Goal: Obtain resource: Obtain resource

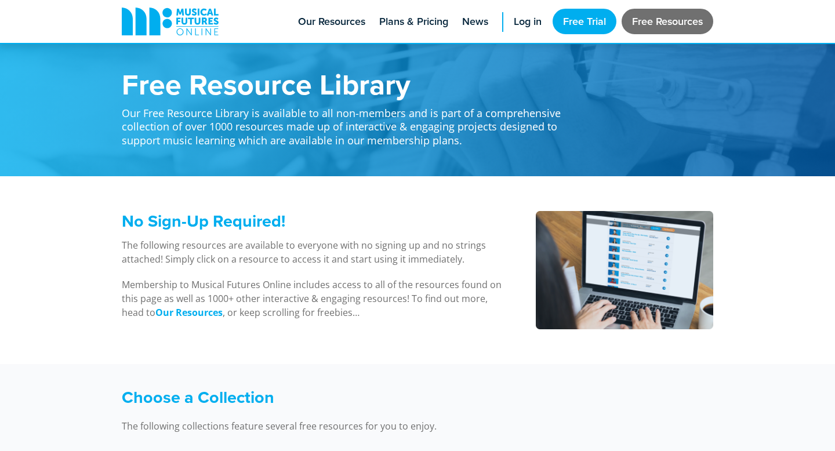
scroll to position [24, 0]
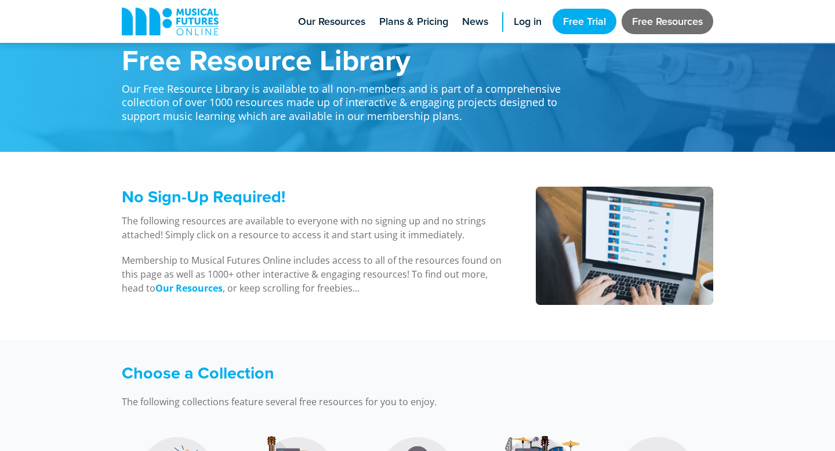
click at [687, 14] on link "Free Resources" at bounding box center [667, 21] width 92 height 25
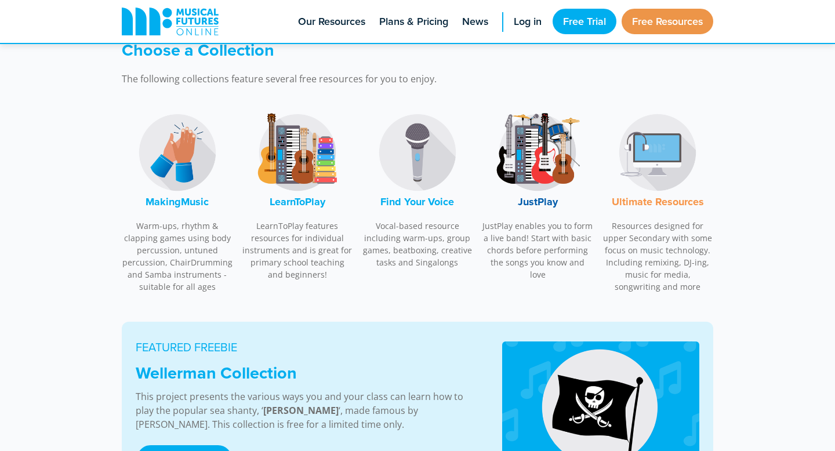
scroll to position [344, 0]
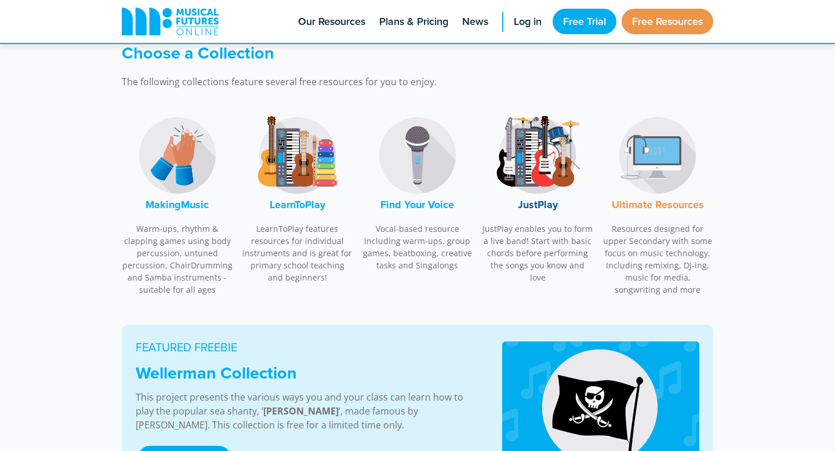
click at [522, 176] on img at bounding box center [537, 155] width 87 height 87
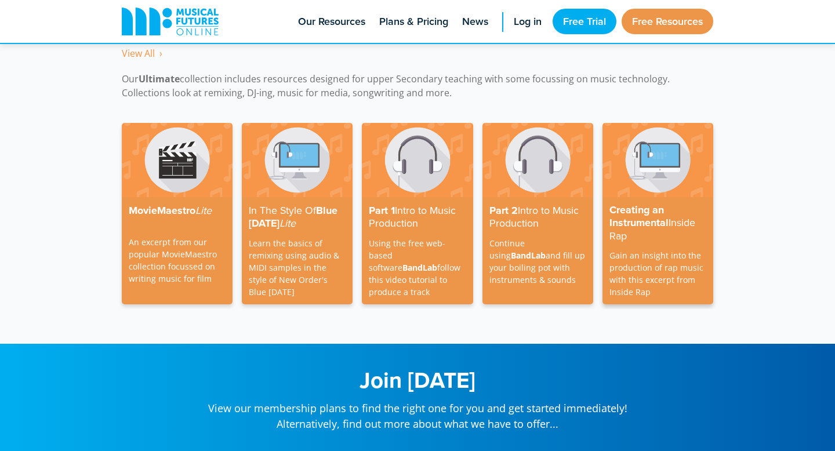
scroll to position [3138, 0]
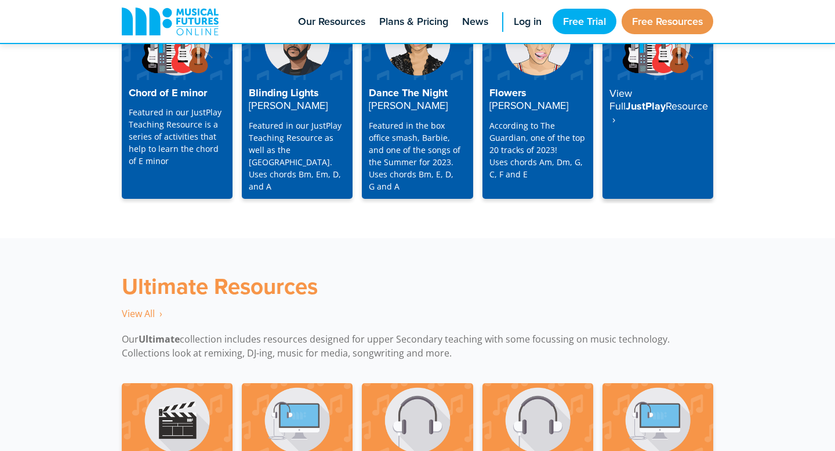
click at [662, 131] on div "View Full JustPlay Resource ‎ ›" at bounding box center [657, 139] width 111 height 119
